Goal: Information Seeking & Learning: Learn about a topic

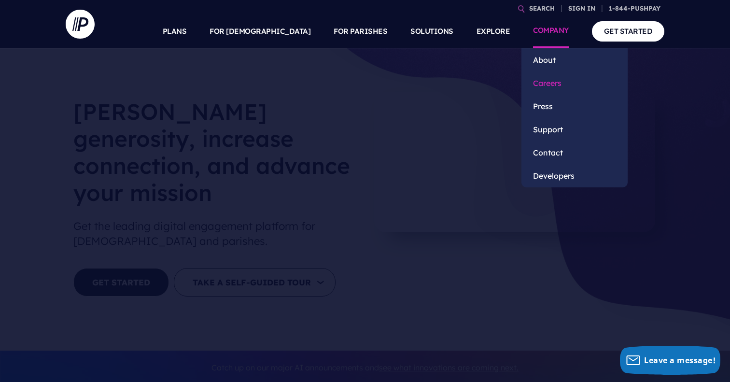
click at [544, 81] on link "Careers" at bounding box center [575, 82] width 106 height 23
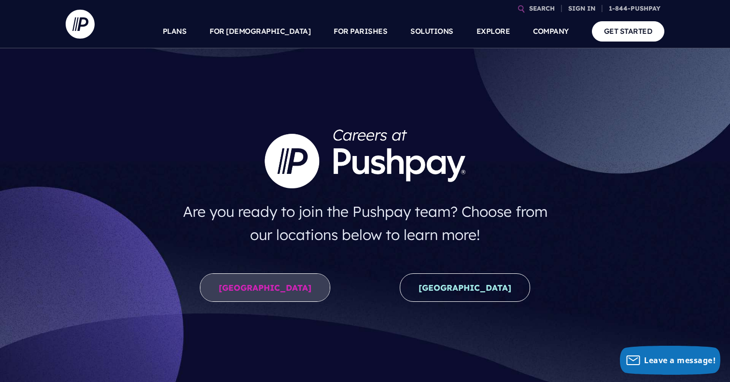
click at [290, 280] on link "United States" at bounding box center [265, 287] width 130 height 28
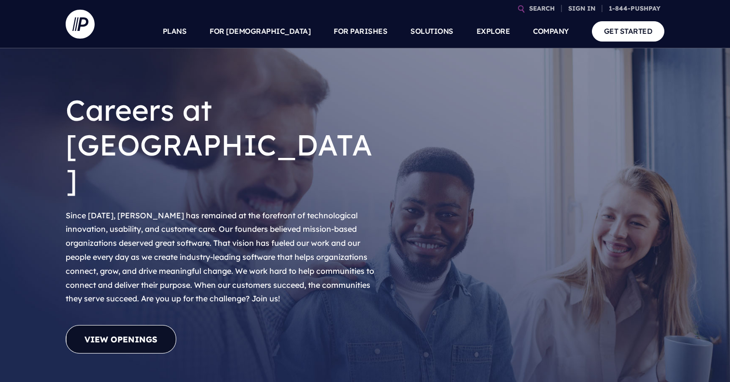
click at [111, 325] on link "View Openings" at bounding box center [121, 339] width 111 height 28
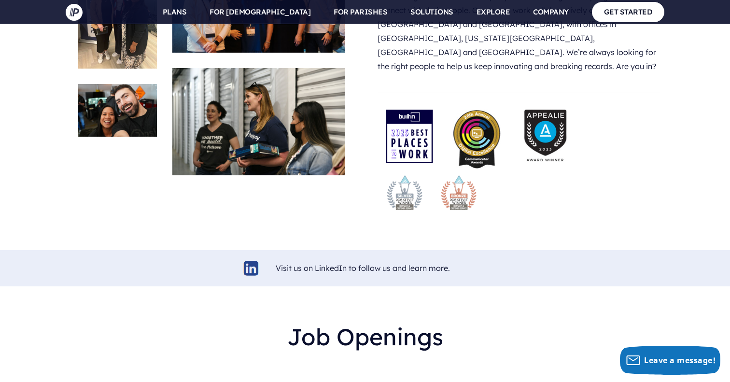
scroll to position [2246, 0]
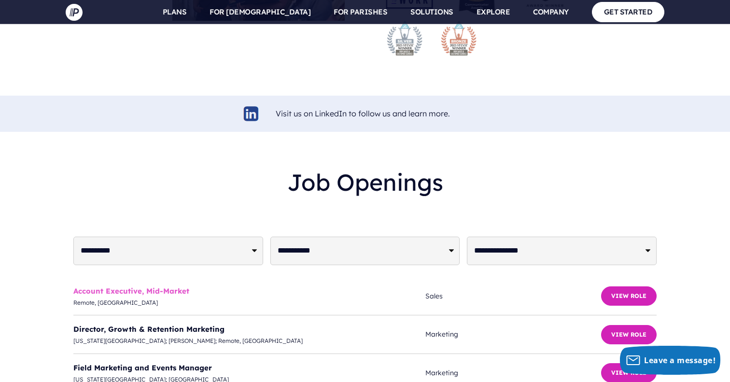
click at [142, 286] on link "Account Executive, Mid-Market" at bounding box center [131, 290] width 116 height 9
